Goal: Task Accomplishment & Management: Use online tool/utility

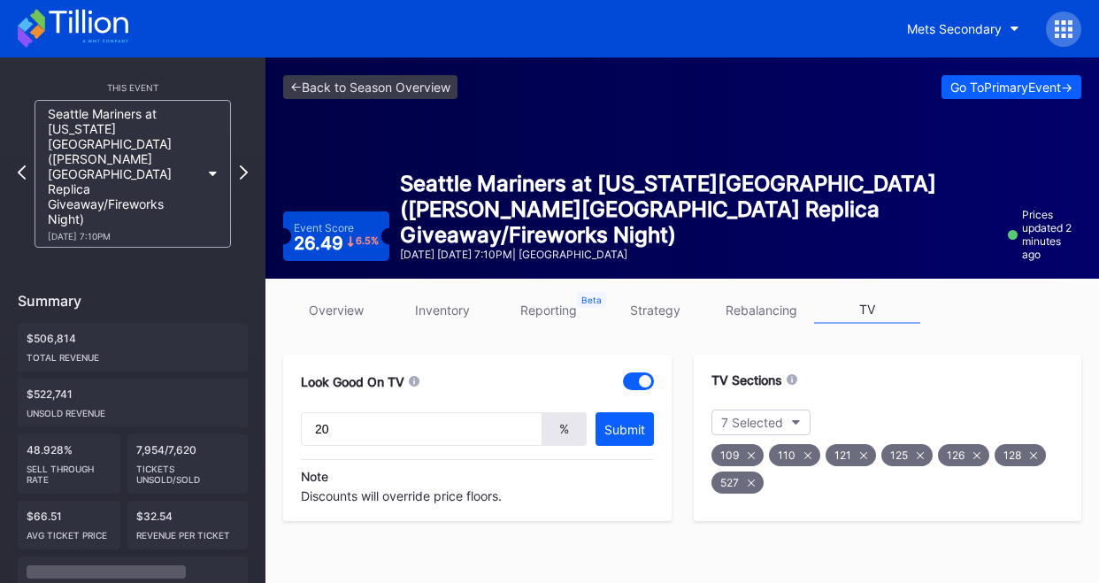
type input "20"
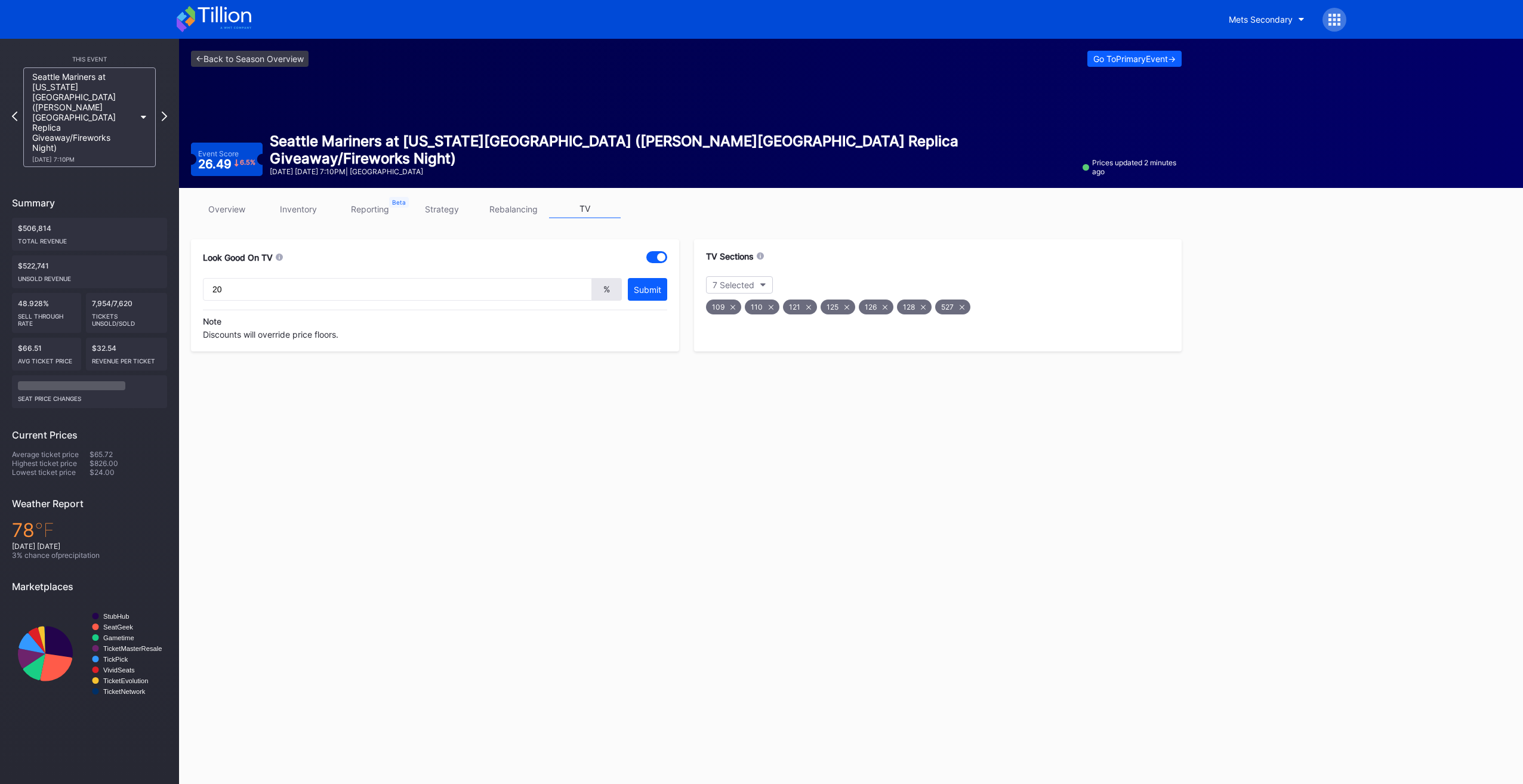
drag, startPoint x: 307, startPoint y: 211, endPoint x: 311, endPoint y: 226, distance: 15.5
click at [307, 211] on link "inventory" at bounding box center [298, 209] width 71 height 18
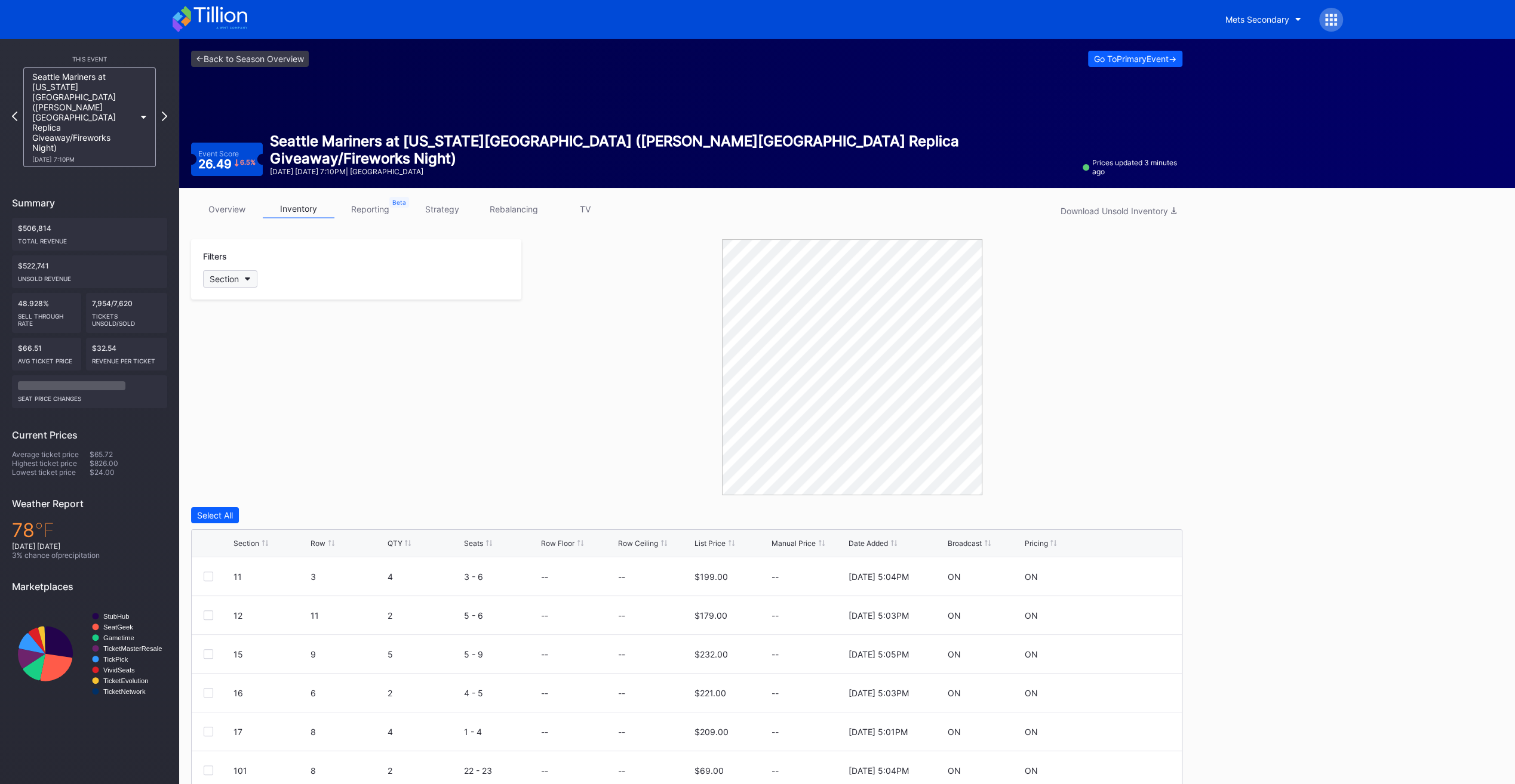
click at [252, 288] on div "Filters Section" at bounding box center [355, 269] width 330 height 60
click at [254, 276] on button "Section" at bounding box center [230, 279] width 55 height 18
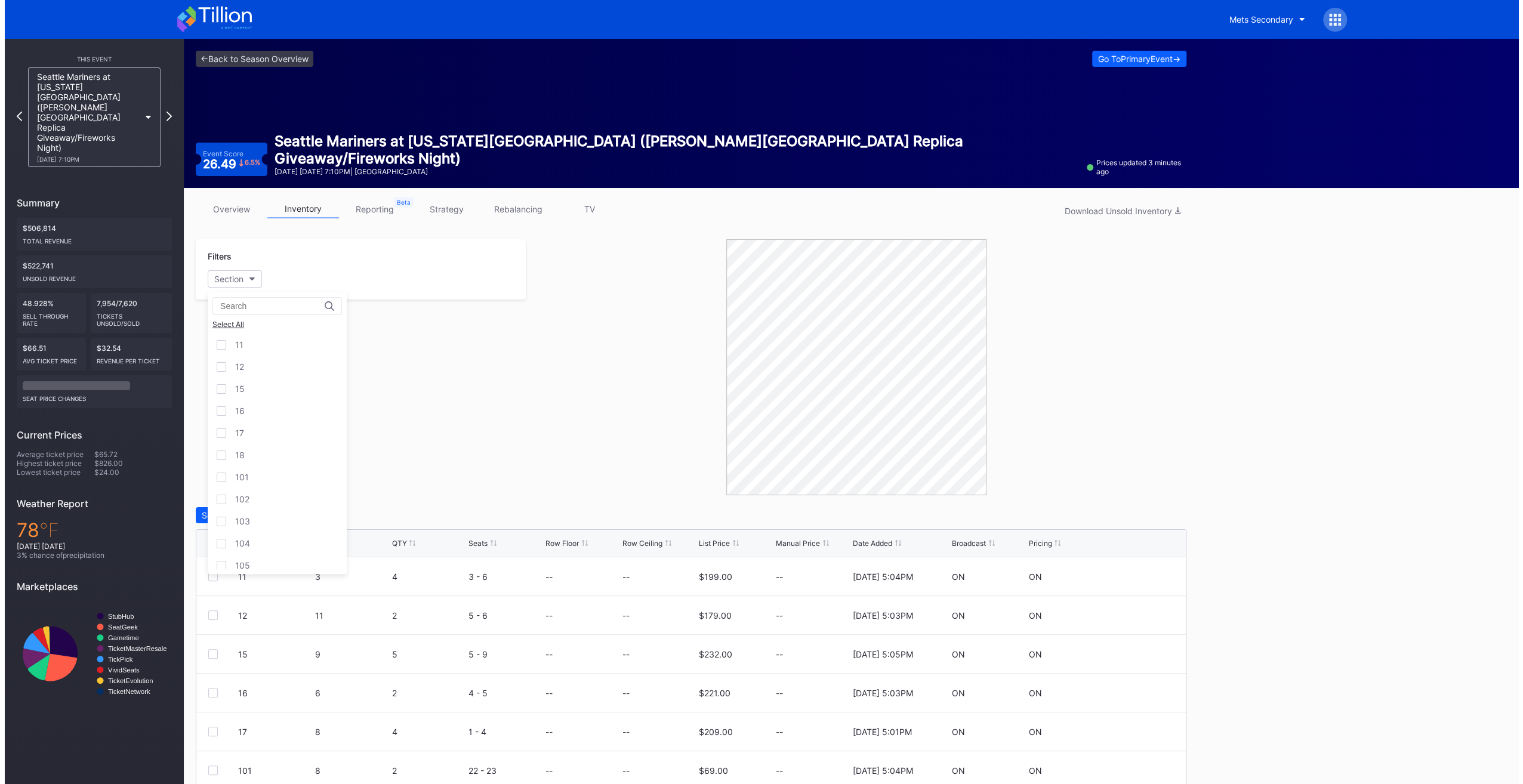
scroll to position [3265, 0]
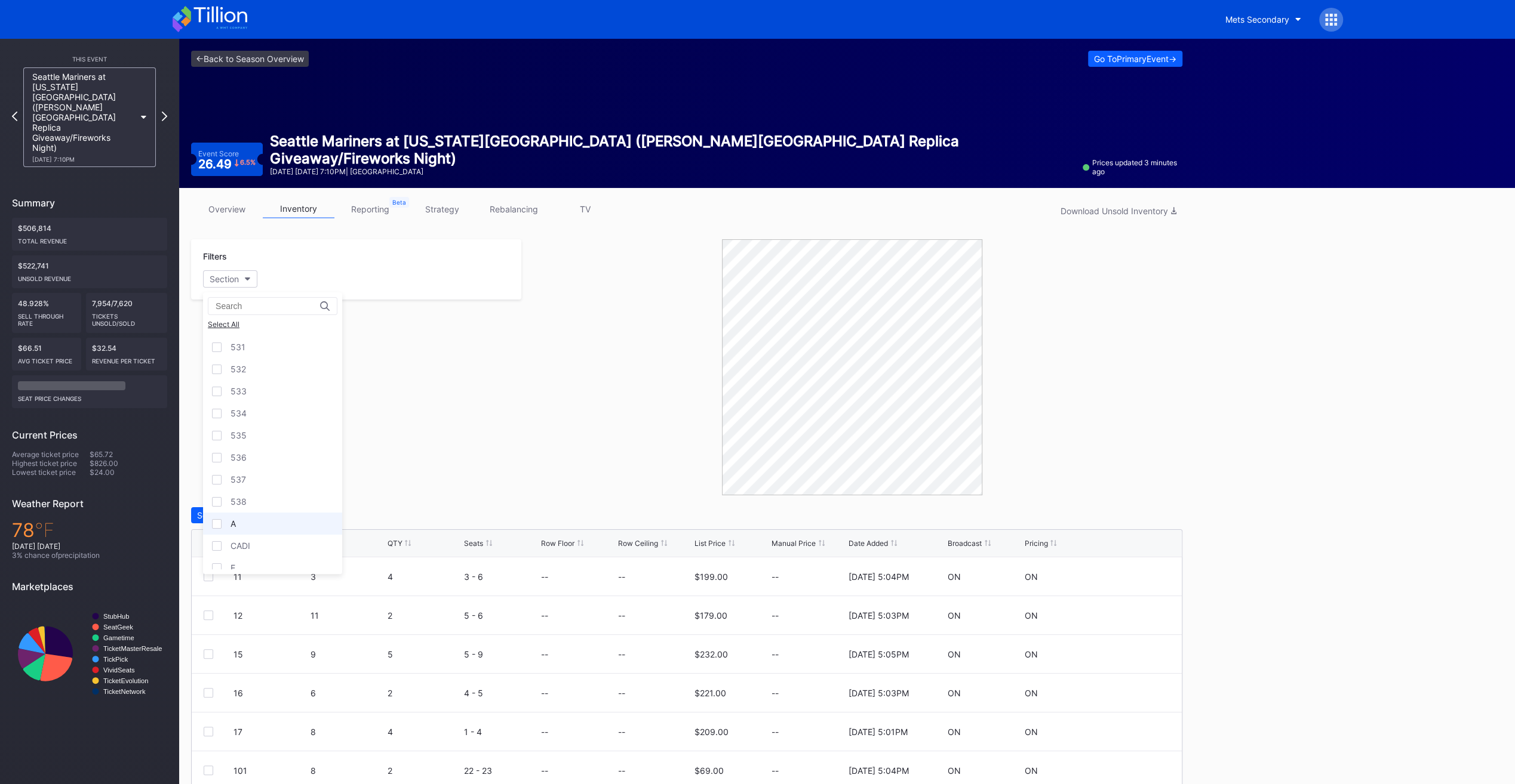
click at [291, 392] on div "A" at bounding box center [273, 523] width 139 height 22
